Goal: Task Accomplishment & Management: Manage account settings

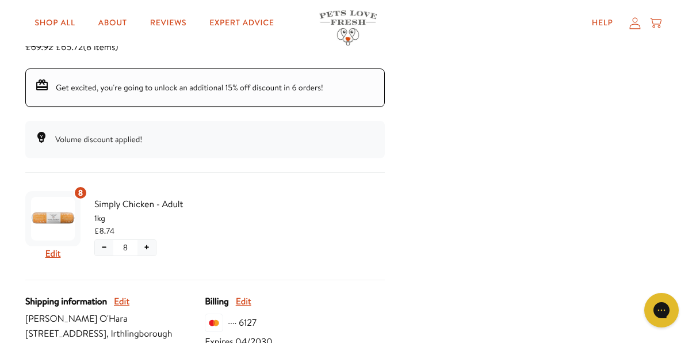
scroll to position [193, 0]
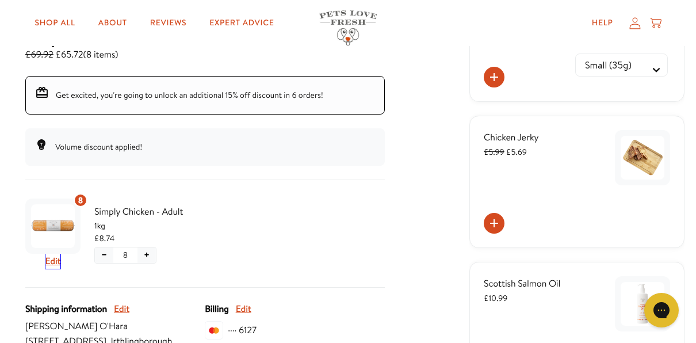
click at [52, 263] on button "Edit" at bounding box center [53, 261] width 16 height 15
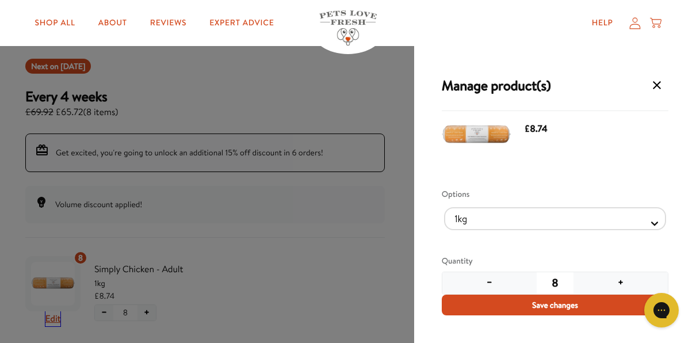
scroll to position [0, 0]
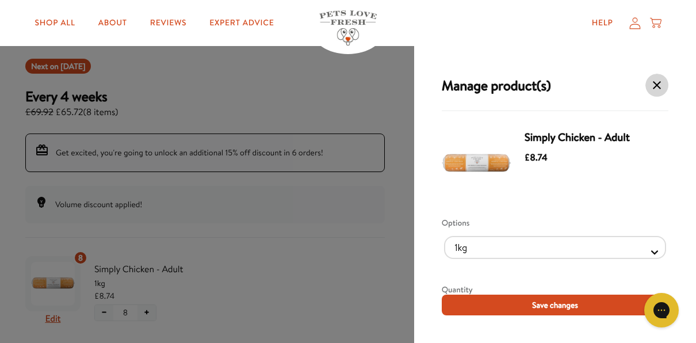
click at [650, 82] on icon "Manage products for subscription" at bounding box center [657, 85] width 14 height 14
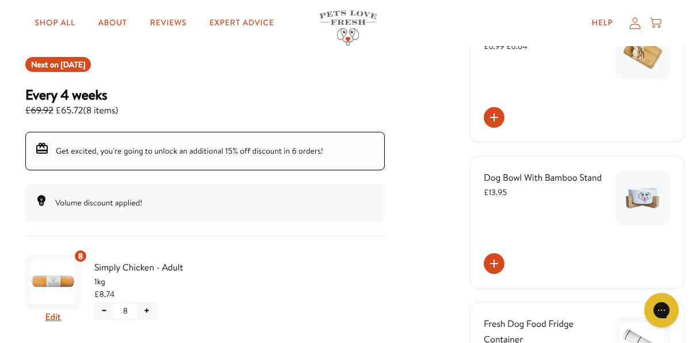
scroll to position [135, 0]
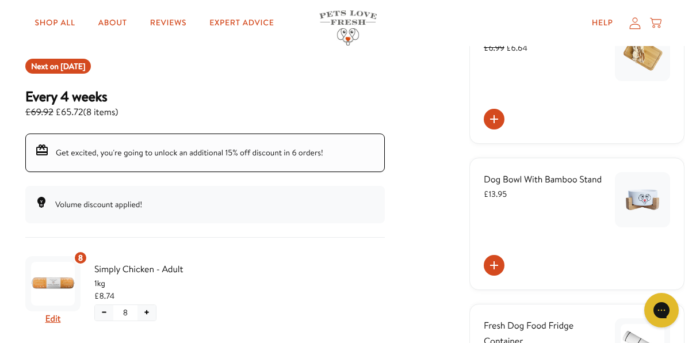
click at [638, 24] on icon at bounding box center [634, 23] width 11 height 12
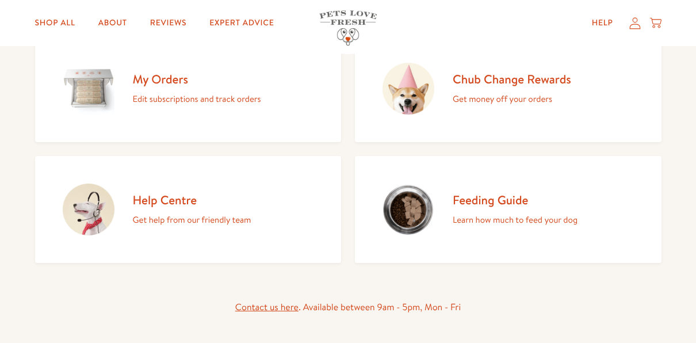
scroll to position [172, 0]
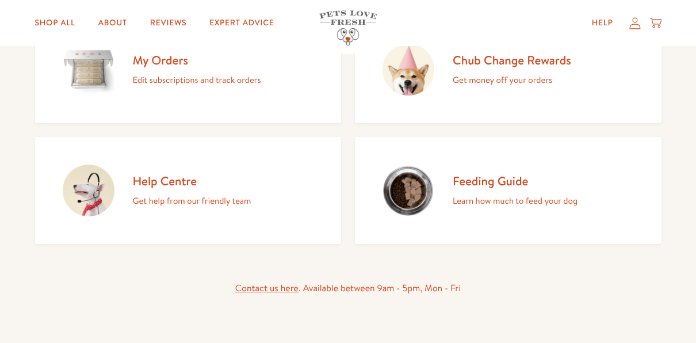
click at [183, 82] on p "Edit subscriptions and track orders" at bounding box center [197, 79] width 128 height 15
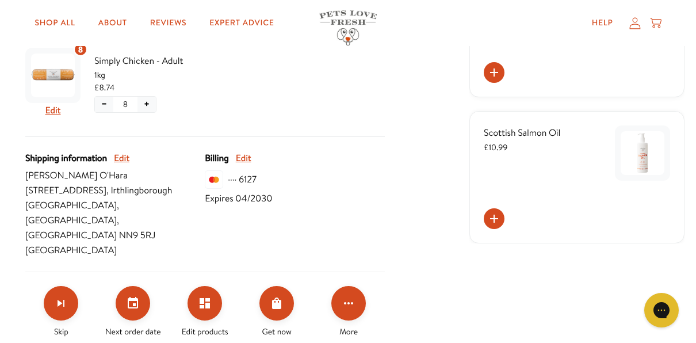
scroll to position [345, 0]
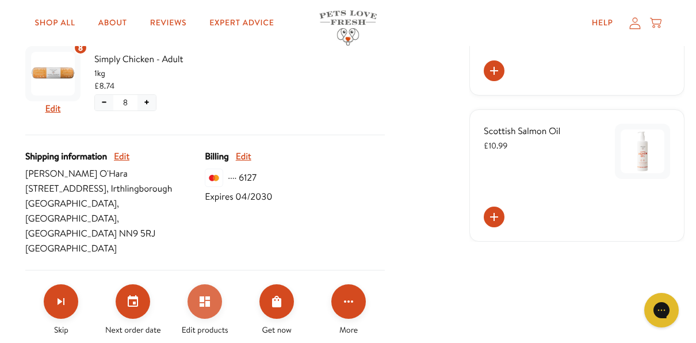
click at [207, 294] on icon "Edit products" at bounding box center [205, 301] width 14 height 14
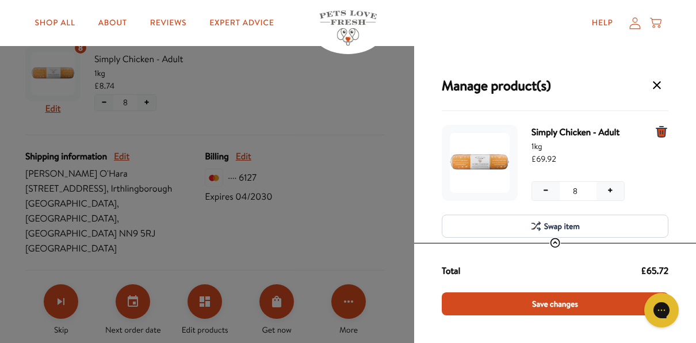
click at [540, 225] on icon "Swap item" at bounding box center [535, 225] width 11 height 11
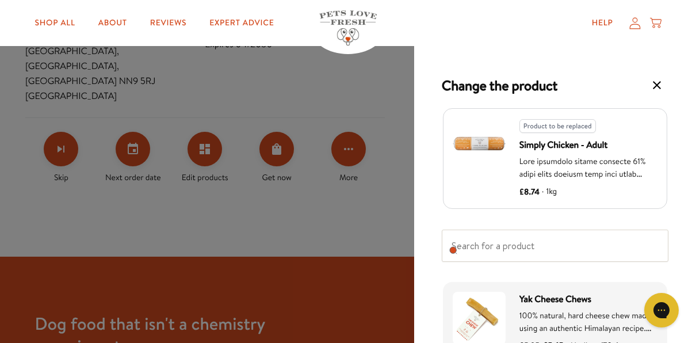
scroll to position [517, 0]
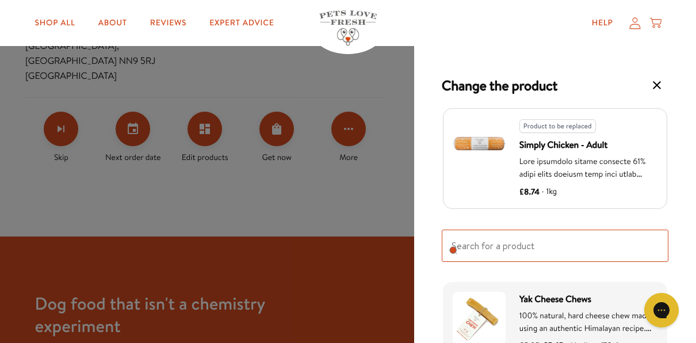
click at [562, 244] on input "Search for replacement products" at bounding box center [555, 245] width 227 height 32
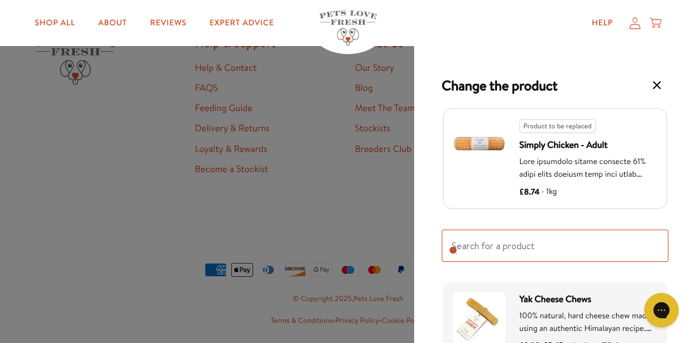
scroll to position [805, 0]
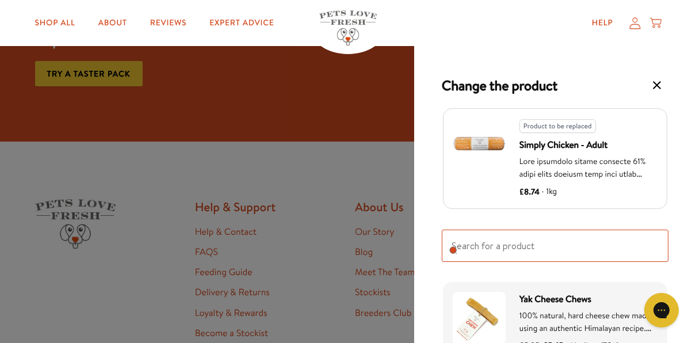
click at [494, 246] on input "Search for replacement products" at bounding box center [555, 245] width 227 height 32
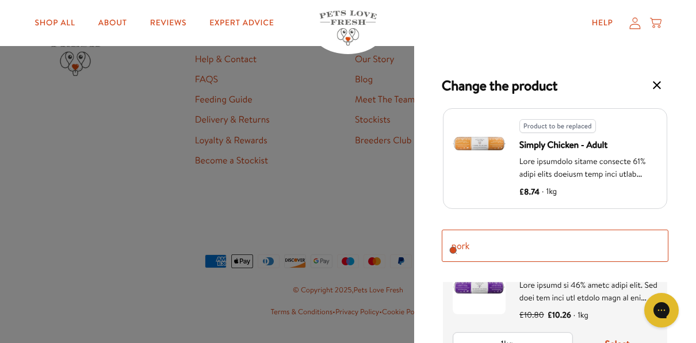
scroll to position [172, 0]
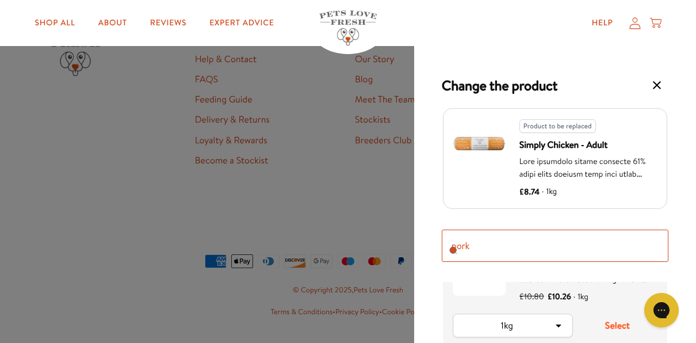
type input "pork"
click at [622, 327] on button "Select" at bounding box center [617, 325] width 80 height 24
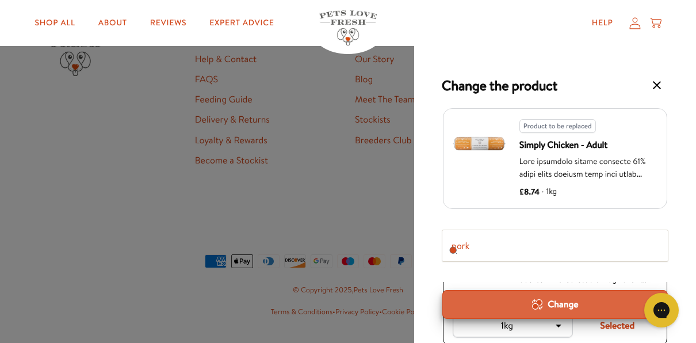
click at [561, 302] on div "Change" at bounding box center [555, 304] width 206 height 13
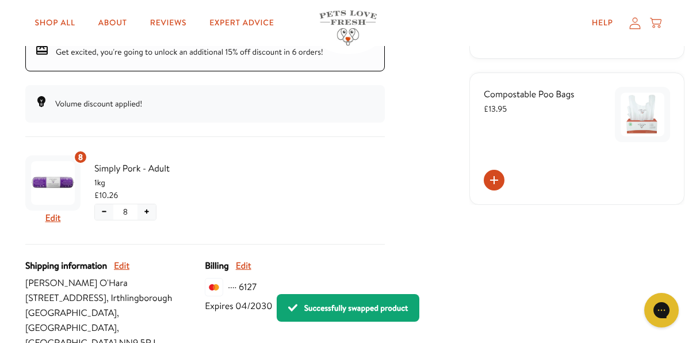
scroll to position [230, 0]
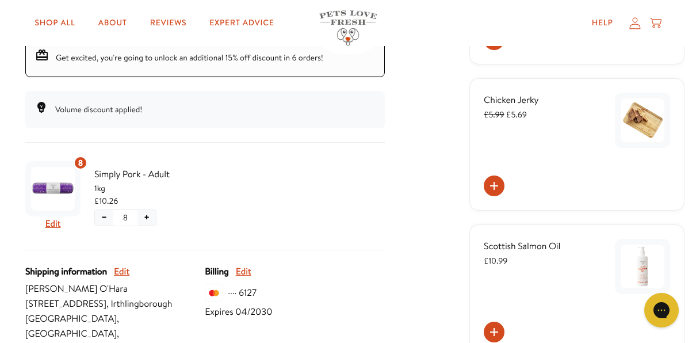
click at [106, 216] on button "−" at bounding box center [104, 218] width 18 height 16
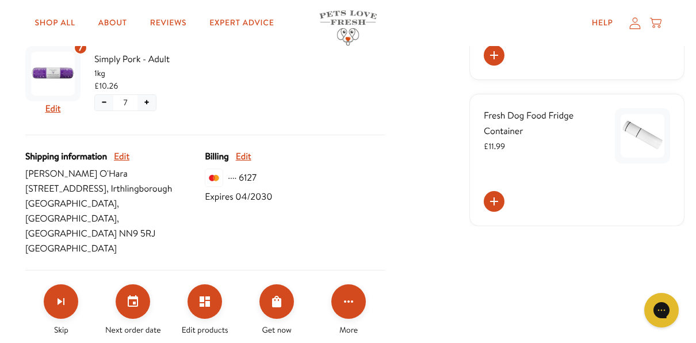
scroll to position [460, 0]
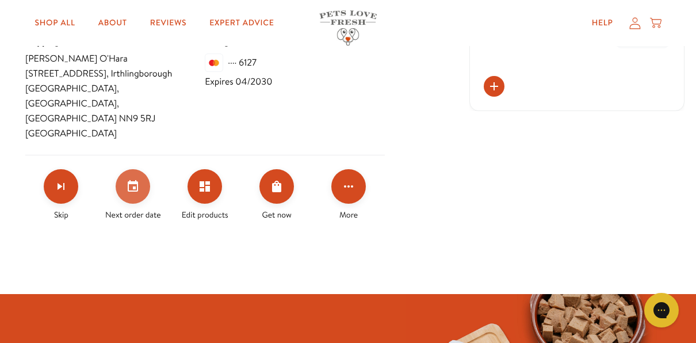
click at [130, 180] on icon "Set your next order date" at bounding box center [133, 185] width 10 height 11
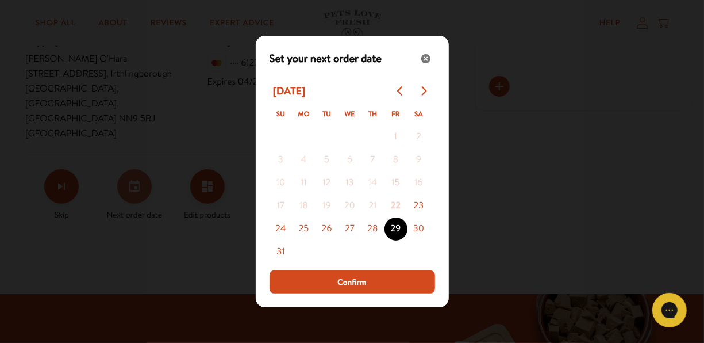
click at [130, 166] on div "Modal" at bounding box center [352, 171] width 704 height 343
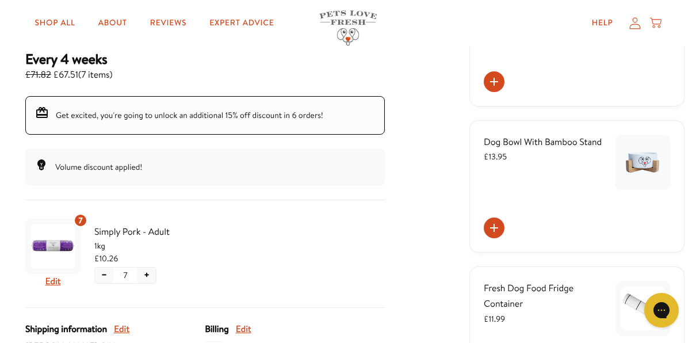
scroll to position [0, 0]
